Goal: Task Accomplishment & Management: Manage account settings

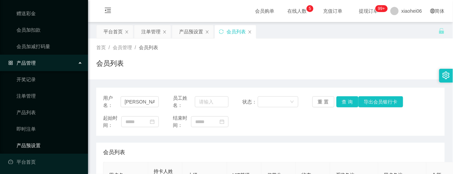
click at [37, 147] on link "产品预设置" at bounding box center [49, 145] width 66 height 14
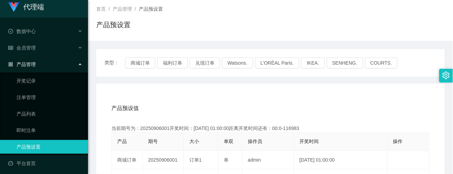
scroll to position [91, 0]
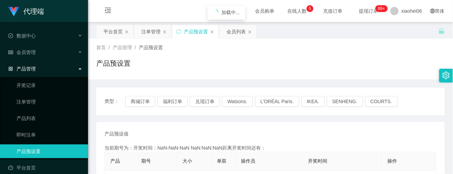
scroll to position [91, 0]
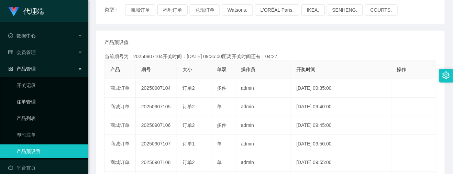
drag, startPoint x: 21, startPoint y: 98, endPoint x: 21, endPoint y: 94, distance: 3.8
click at [21, 98] on link "注单管理" at bounding box center [49, 102] width 66 height 14
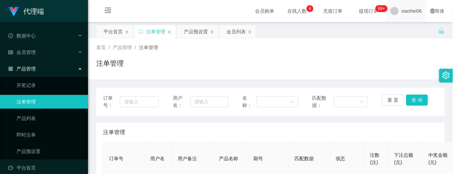
click at [414, 19] on span "xiaohei06" at bounding box center [411, 11] width 21 height 22
click at [410, 23] on ul "退出登录" at bounding box center [406, 30] width 52 height 14
click at [409, 31] on span "退出登录" at bounding box center [400, 29] width 19 height 5
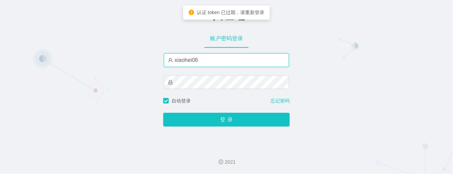
click at [229, 58] on input "xiaohei06" at bounding box center [226, 60] width 125 height 14
type input "xiaohei02"
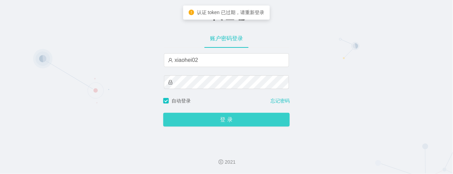
click at [224, 116] on button "登 录" at bounding box center [226, 120] width 126 height 14
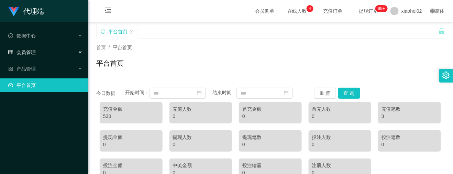
click at [29, 47] on div "会员管理" at bounding box center [44, 52] width 88 height 14
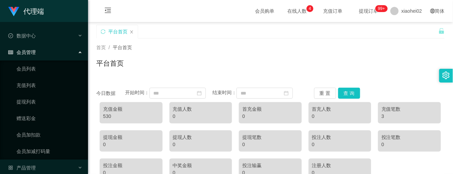
click at [32, 49] on span "会员管理" at bounding box center [21, 51] width 27 height 5
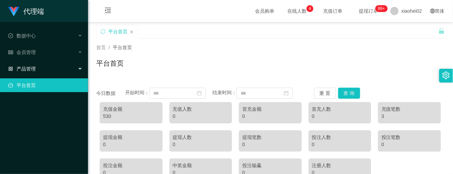
click at [34, 62] on div "产品管理" at bounding box center [44, 69] width 88 height 14
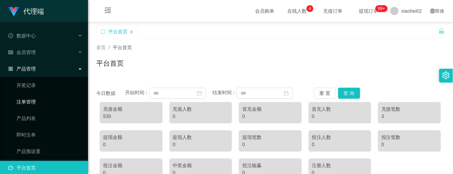
click at [33, 96] on link "注单管理" at bounding box center [49, 102] width 66 height 14
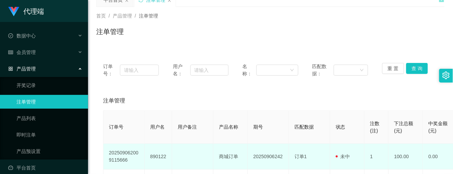
scroll to position [91, 0]
